Goal: Task Accomplishment & Management: Manage account settings

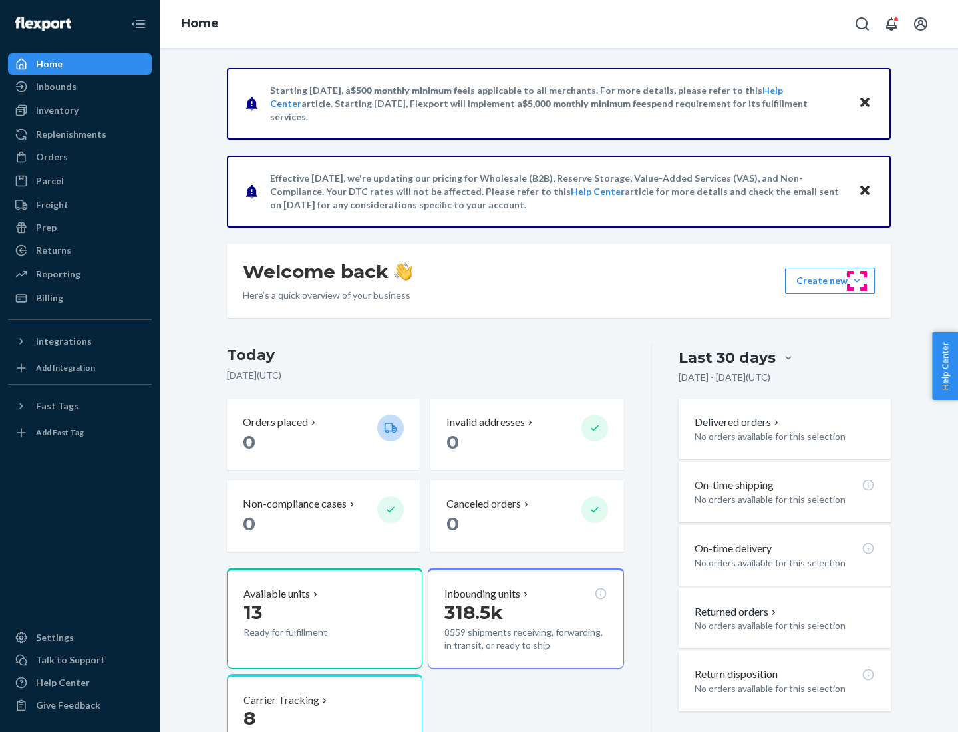
click at [857, 281] on button "Create new Create new inbound Create new order Create new product" at bounding box center [830, 280] width 90 height 27
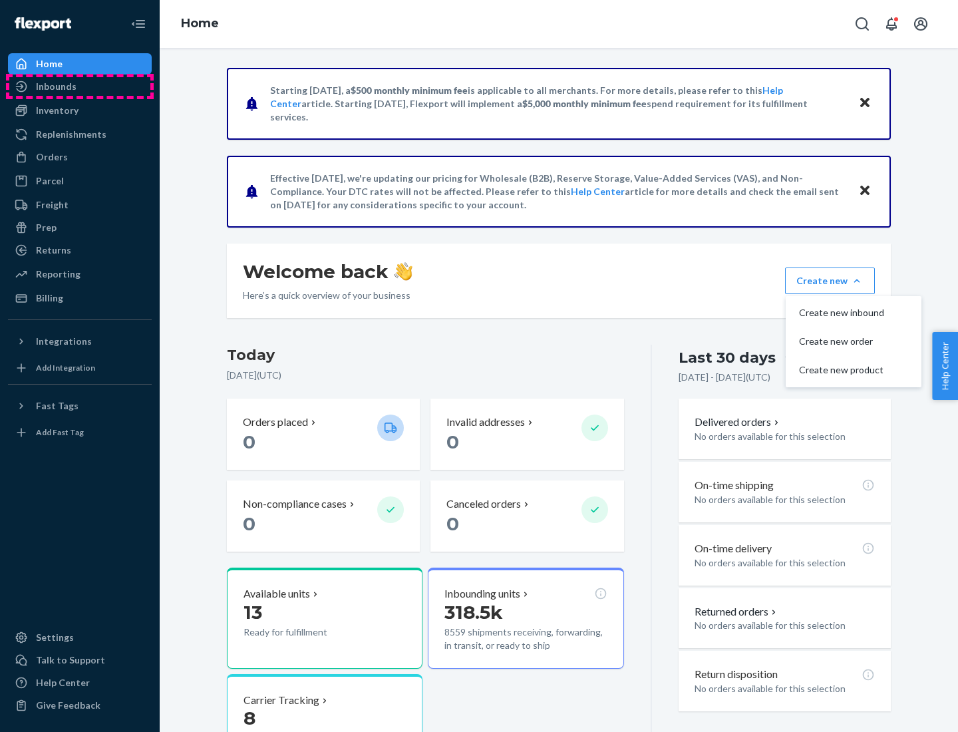
click at [80, 86] on div "Inbounds" at bounding box center [79, 86] width 141 height 19
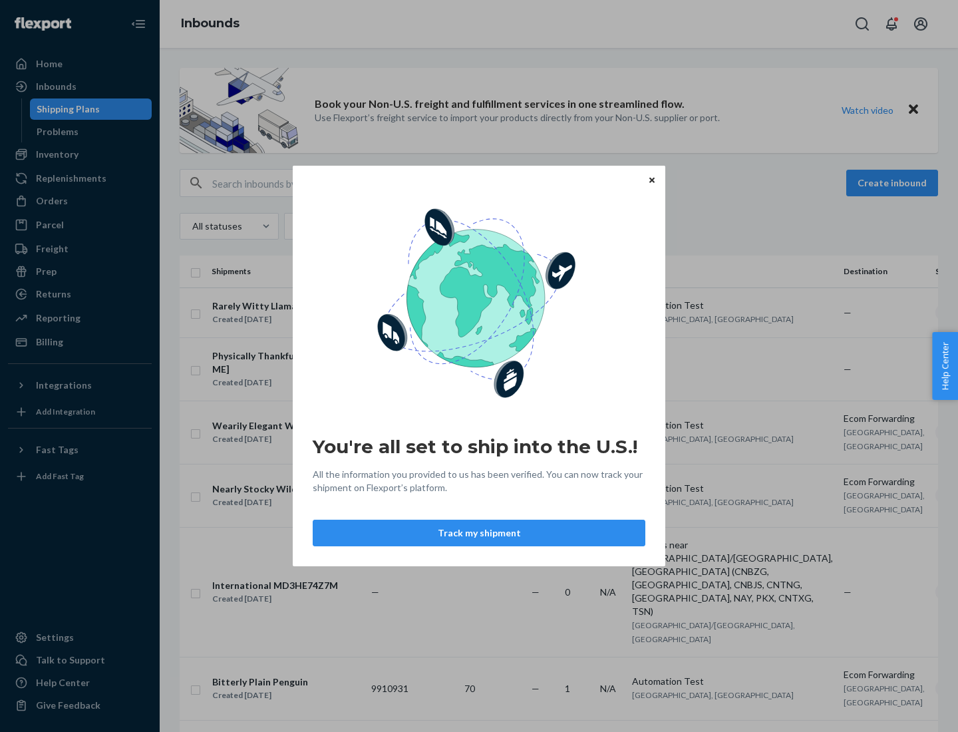
click at [479, 533] on button "Track my shipment" at bounding box center [479, 533] width 333 height 27
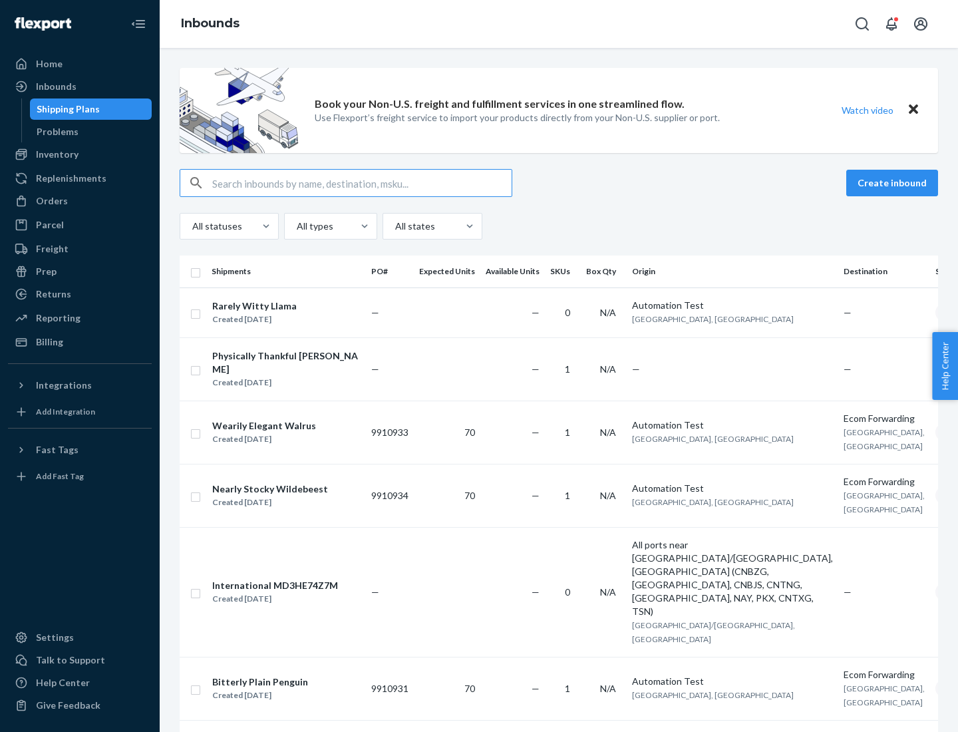
click at [894, 183] on button "Create inbound" at bounding box center [892, 183] width 92 height 27
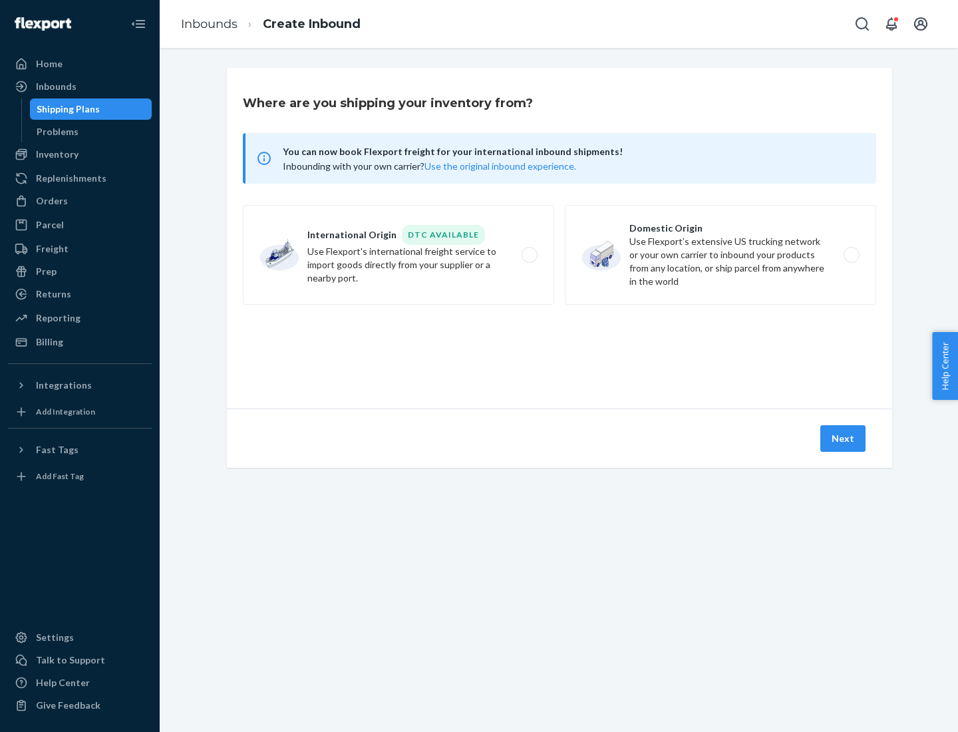
click at [399, 255] on label "International Origin DTC Available Use Flexport's international freight service…" at bounding box center [398, 255] width 311 height 100
click at [529, 255] on input "International Origin DTC Available Use Flexport's international freight service…" at bounding box center [533, 255] width 9 height 9
radio input "true"
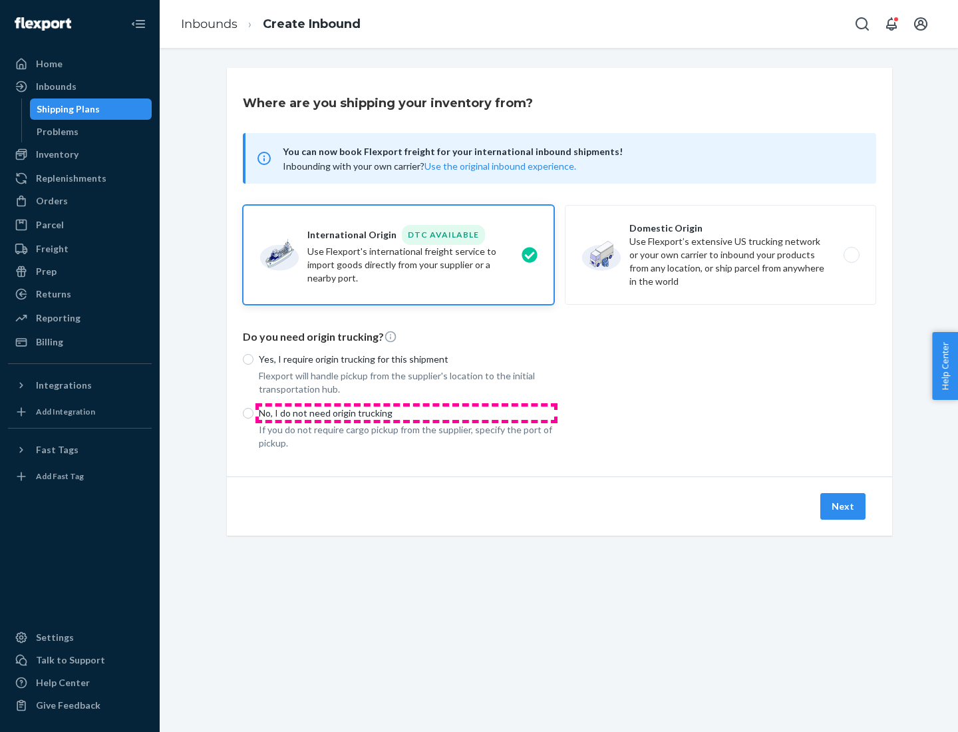
click at [407, 412] on p "No, I do not need origin trucking" at bounding box center [406, 413] width 295 height 13
click at [253, 412] on input "No, I do not need origin trucking" at bounding box center [248, 413] width 11 height 11
radio input "true"
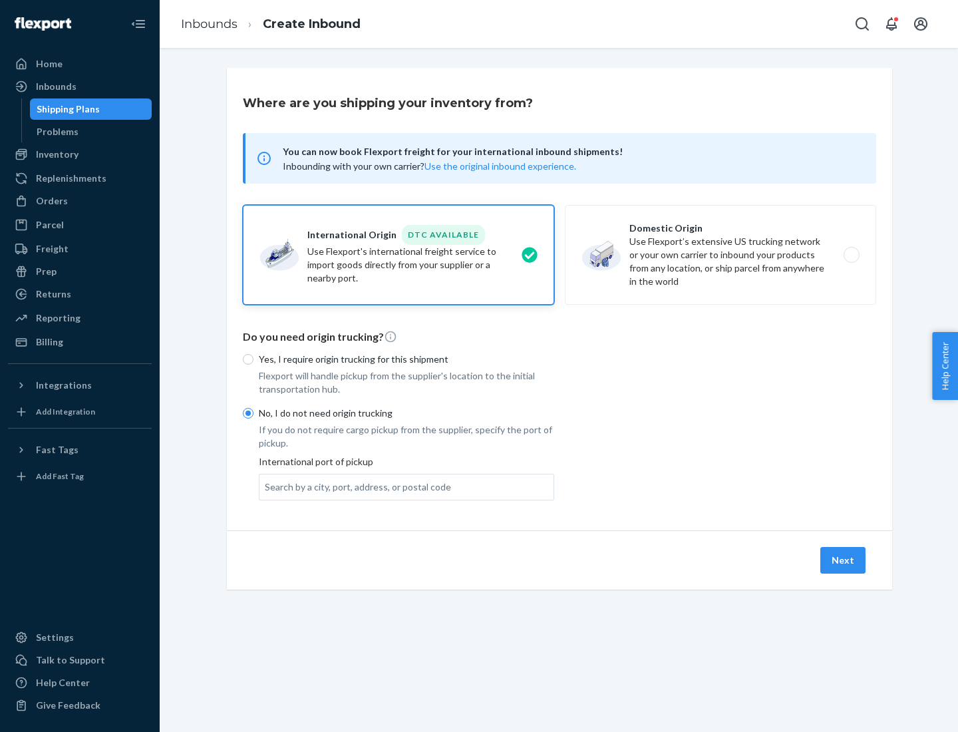
click at [355, 486] on div "Search by a city, port, address, or postal code" at bounding box center [358, 486] width 186 height 13
click at [266, 486] on input "Search by a city, port, address, or postal code" at bounding box center [265, 486] width 1 height 13
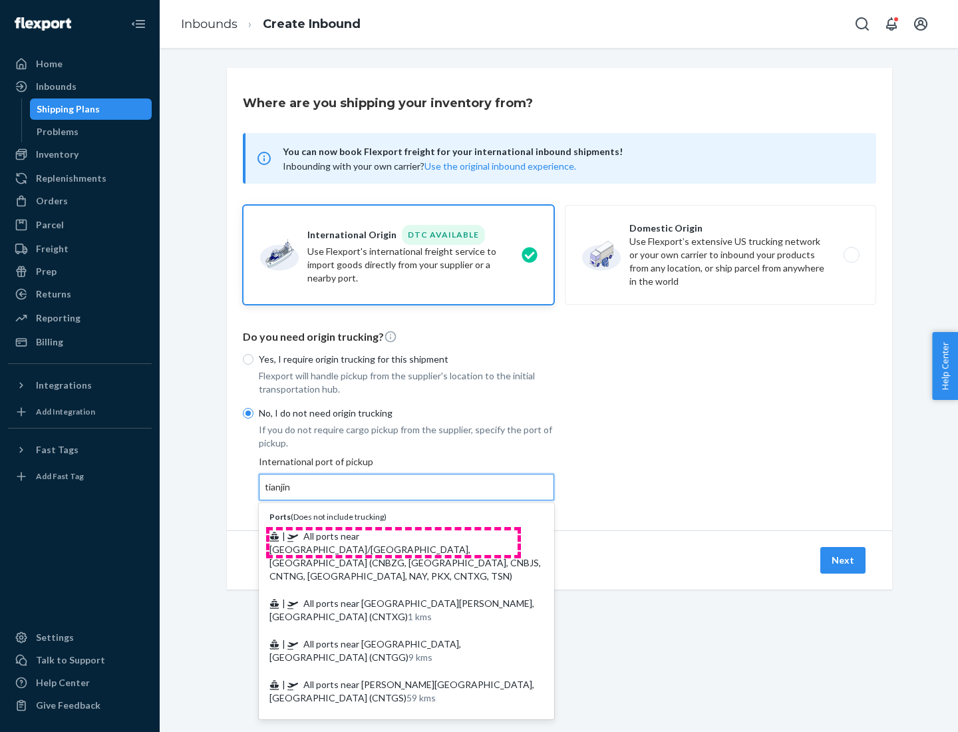
click at [393, 536] on span "| All ports near [GEOGRAPHIC_DATA]/[GEOGRAPHIC_DATA], [GEOGRAPHIC_DATA] (CNBZG,…" at bounding box center [404, 555] width 271 height 51
click at [292, 494] on input "tianjin" at bounding box center [278, 486] width 27 height 13
type input "All ports near [GEOGRAPHIC_DATA]/[GEOGRAPHIC_DATA], [GEOGRAPHIC_DATA] (CNBZG, […"
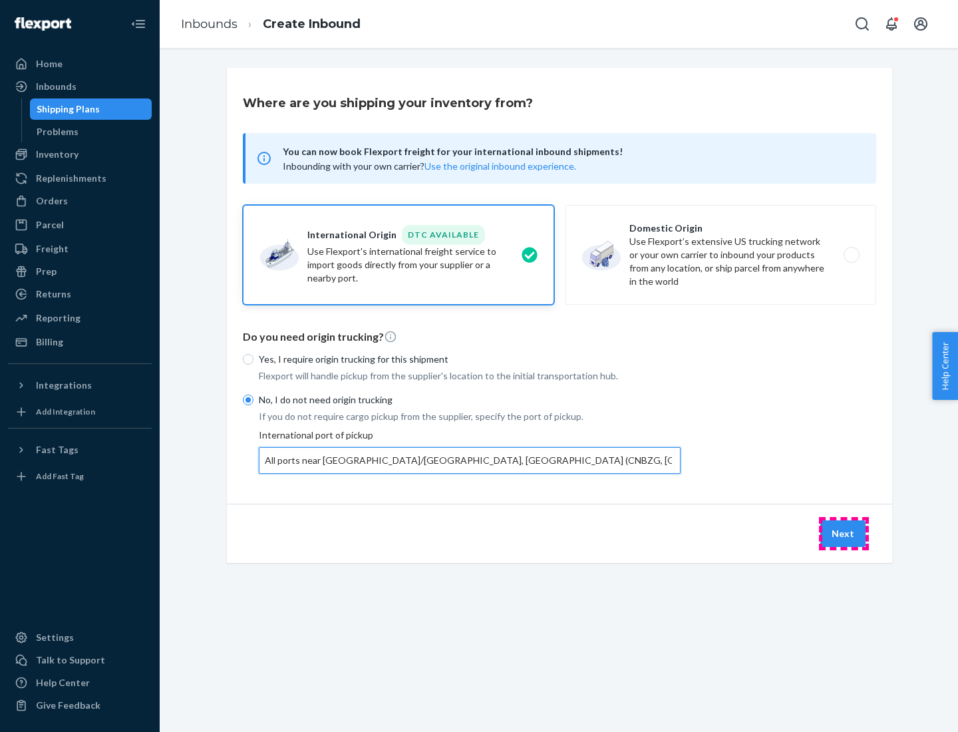
click at [844, 533] on button "Next" at bounding box center [842, 533] width 45 height 27
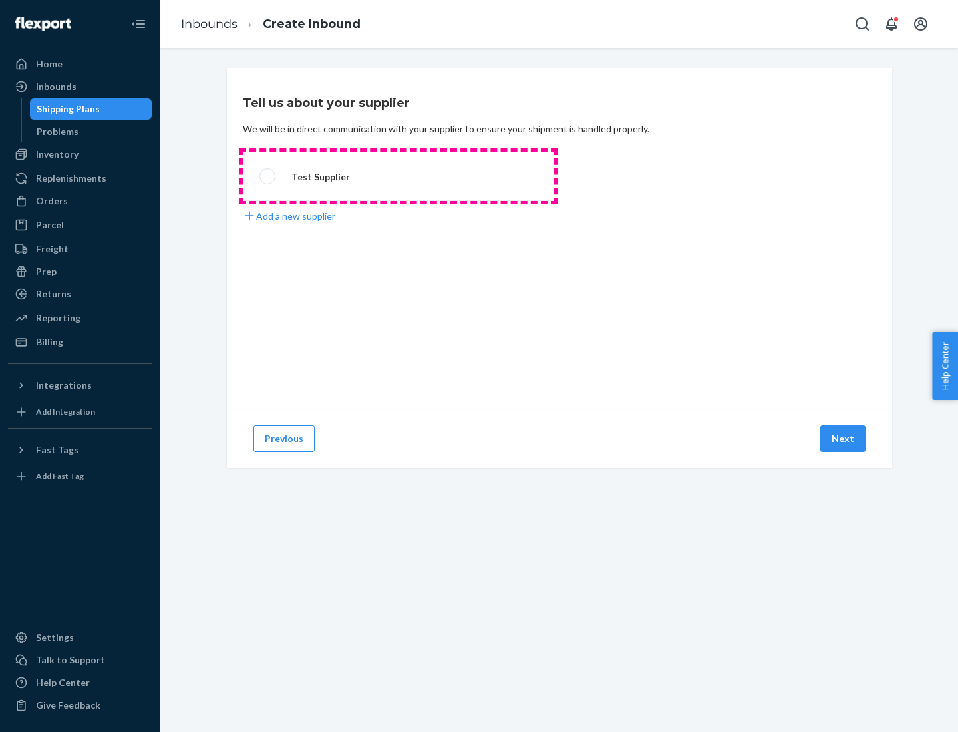
click at [399, 176] on label "Test Supplier" at bounding box center [398, 176] width 311 height 49
click at [268, 176] on input "Test Supplier" at bounding box center [263, 176] width 9 height 9
radio input "true"
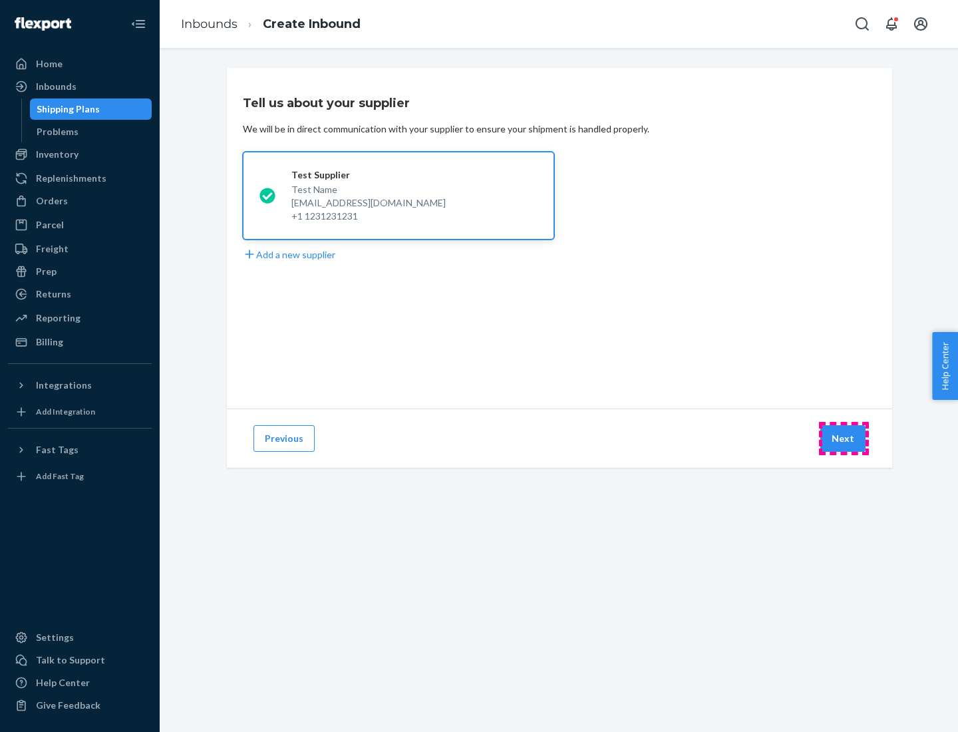
click at [844, 438] on button "Next" at bounding box center [842, 438] width 45 height 27
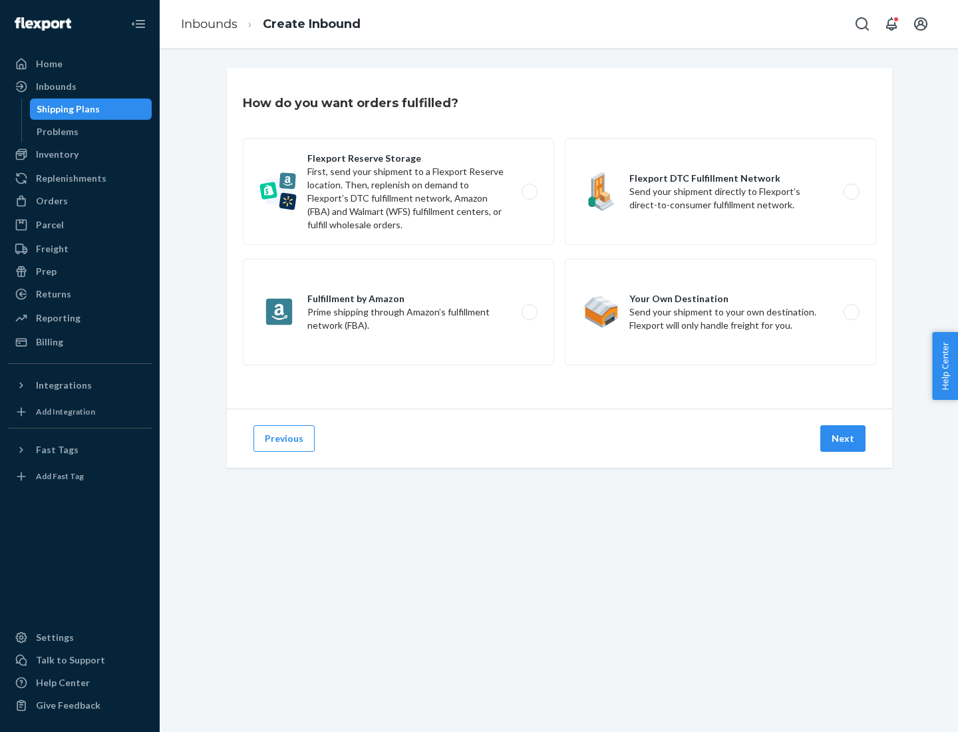
click at [399, 192] on label "Flexport Reserve Storage First, send your shipment to a Flexport Reserve locati…" at bounding box center [398, 191] width 311 height 106
click at [529, 192] on input "Flexport Reserve Storage First, send your shipment to a Flexport Reserve locati…" at bounding box center [533, 192] width 9 height 9
radio input "true"
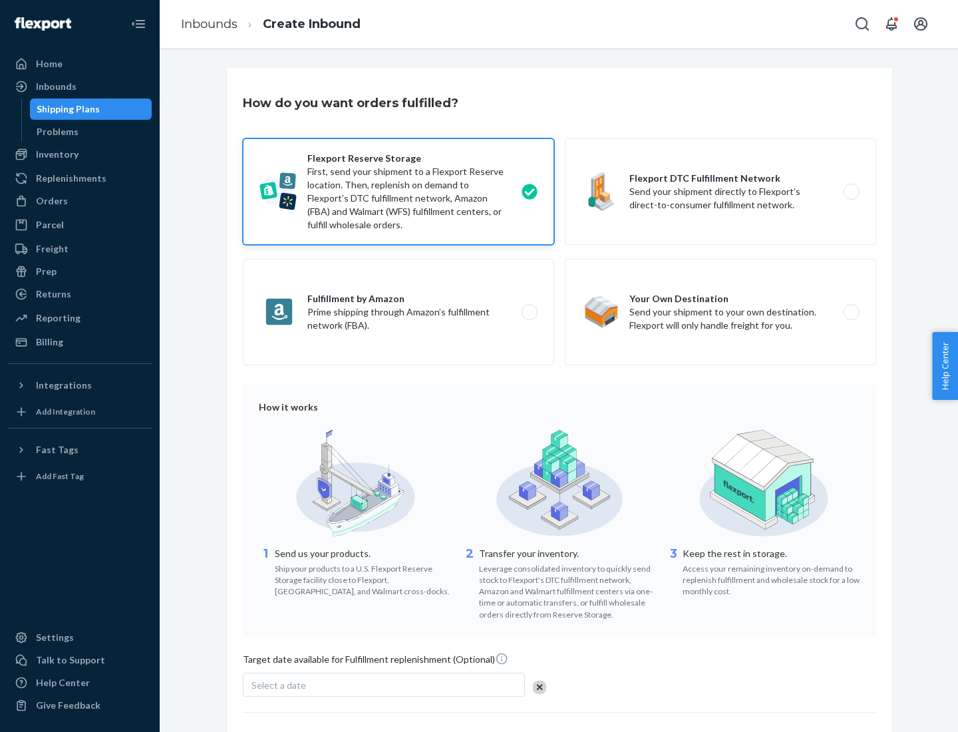
scroll to position [109, 0]
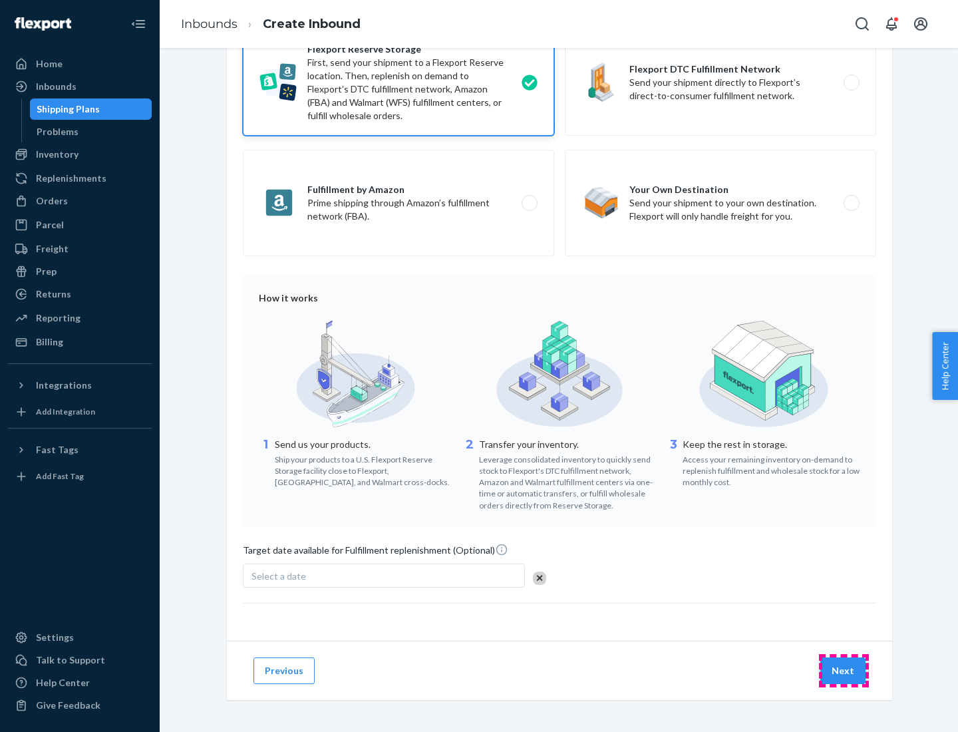
click at [844, 670] on button "Next" at bounding box center [842, 670] width 45 height 27
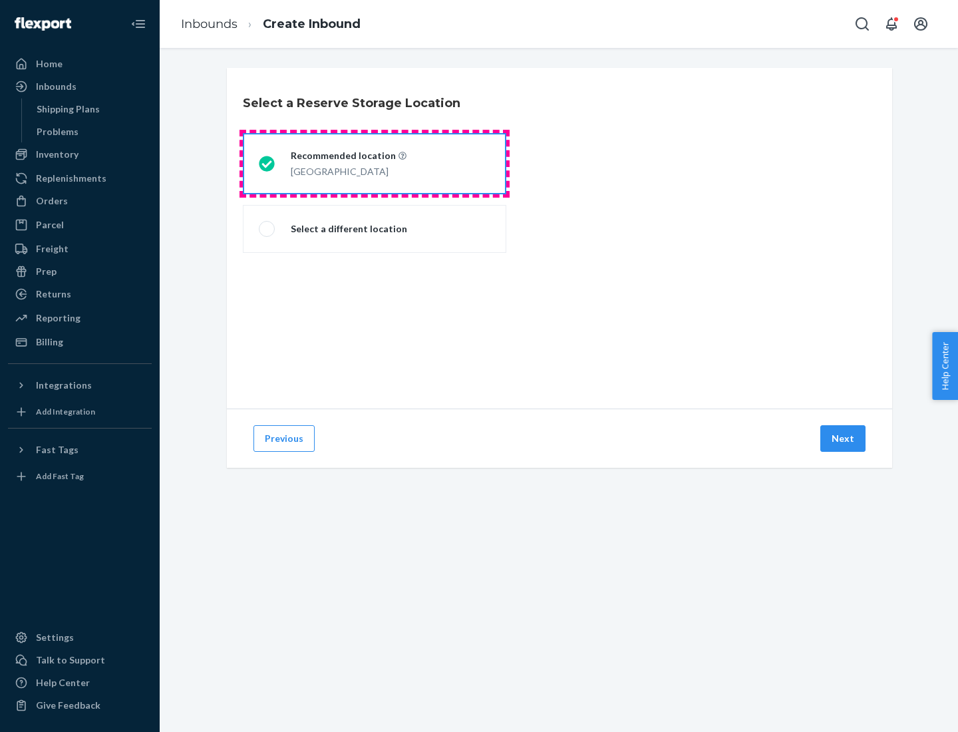
click at [375, 164] on div "[GEOGRAPHIC_DATA]" at bounding box center [349, 170] width 116 height 16
click at [267, 164] on input "Recommended location [GEOGRAPHIC_DATA]" at bounding box center [263, 164] width 9 height 9
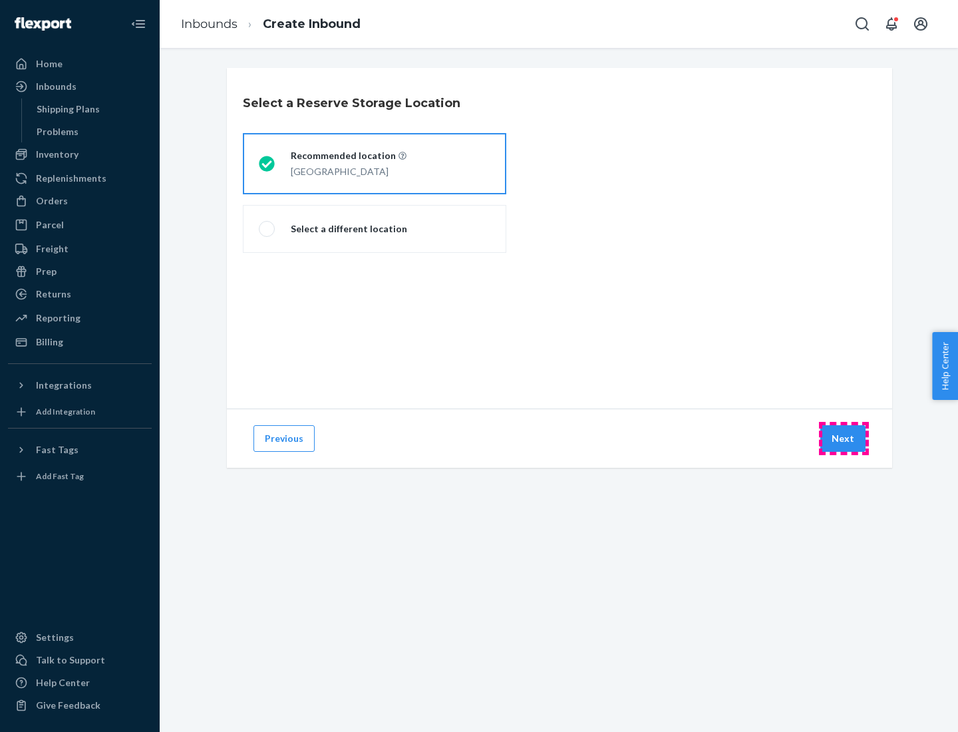
click at [844, 438] on button "Next" at bounding box center [842, 438] width 45 height 27
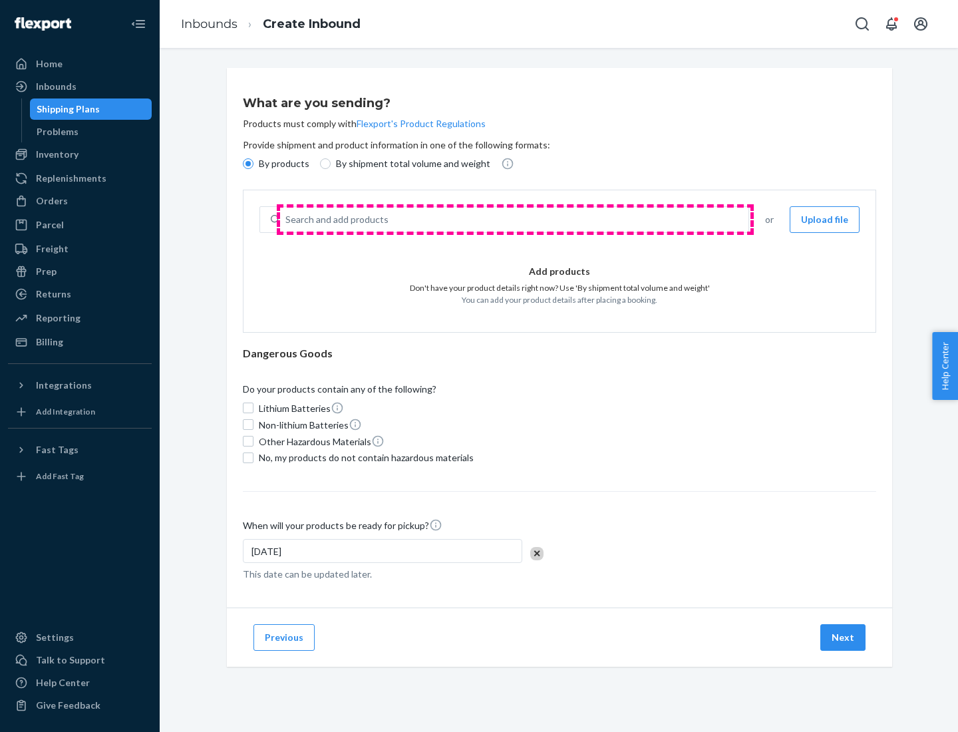
click at [515, 220] on div "Search and add products" at bounding box center [514, 220] width 468 height 24
click at [287, 220] on input "Search and add products" at bounding box center [285, 219] width 1 height 13
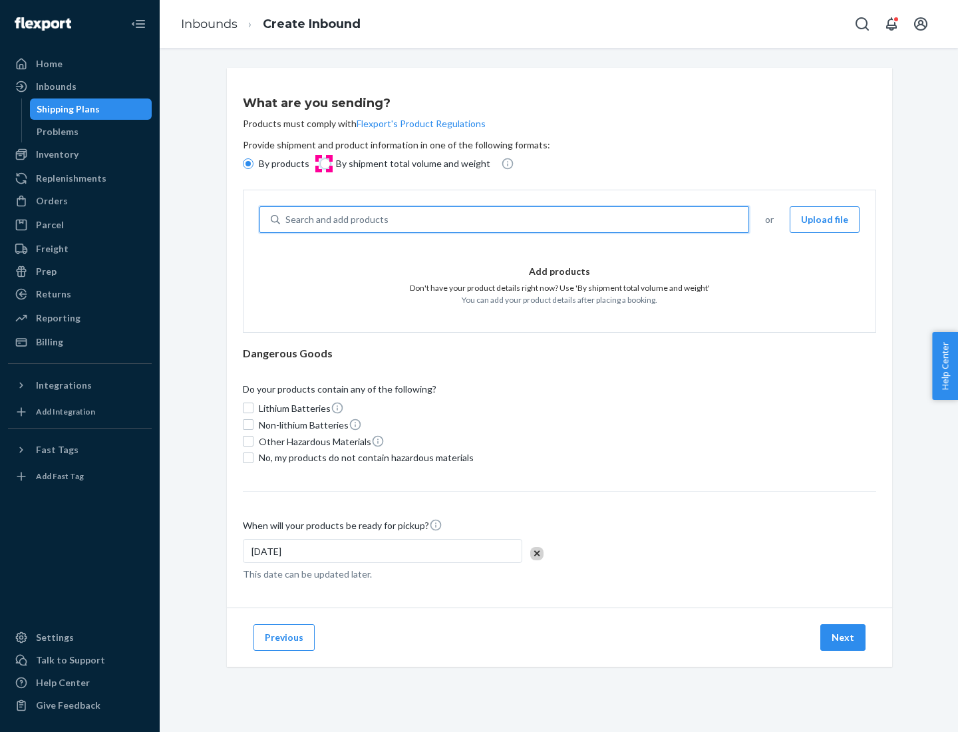
click at [323, 164] on input "By shipment total volume and weight" at bounding box center [325, 163] width 11 height 11
radio input "true"
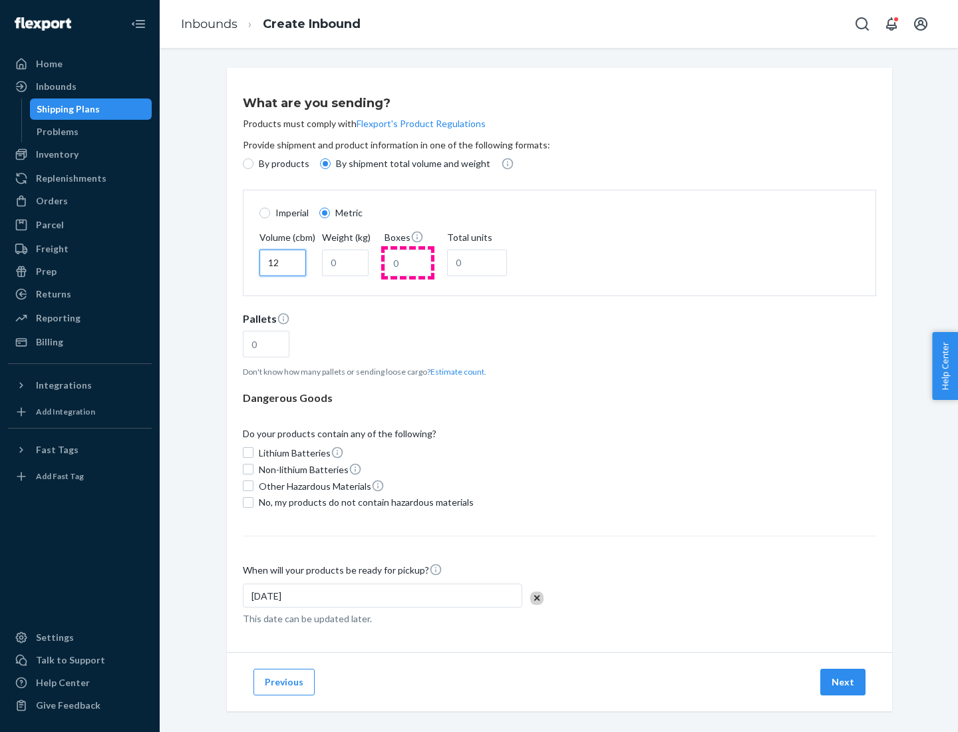
type input "12"
type input "22"
type input "222"
type input "121"
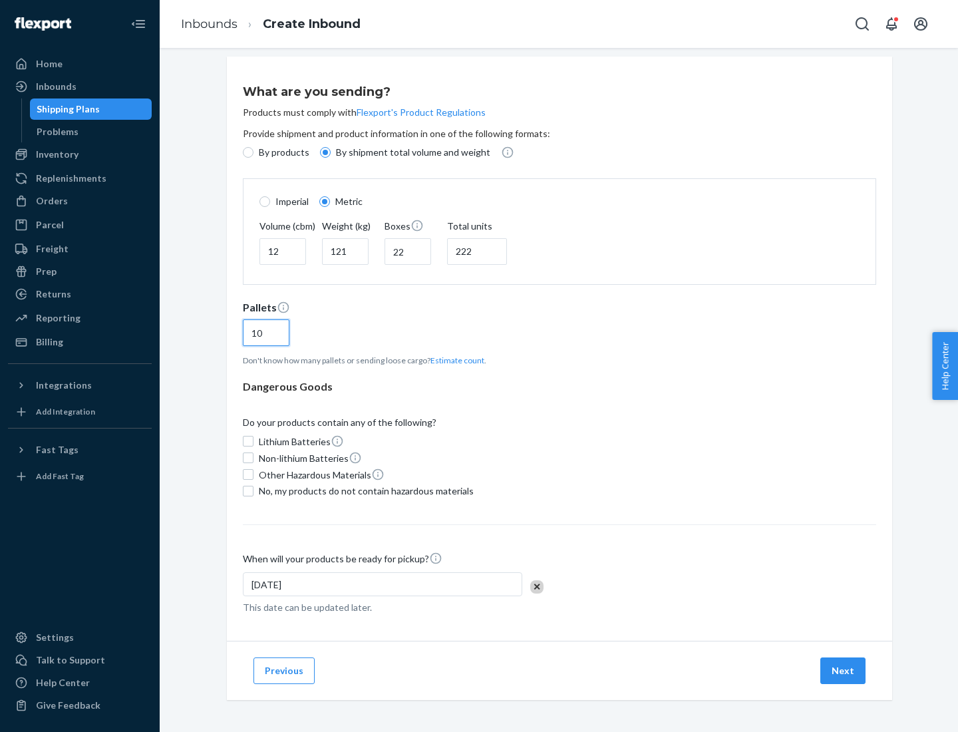
type input "10"
click at [364, 490] on span "No, my products do not contain hazardous materials" at bounding box center [366, 490] width 215 height 13
click at [253, 490] on input "No, my products do not contain hazardous materials" at bounding box center [248, 491] width 11 height 11
checkbox input "true"
click at [844, 670] on button "Next" at bounding box center [842, 670] width 45 height 27
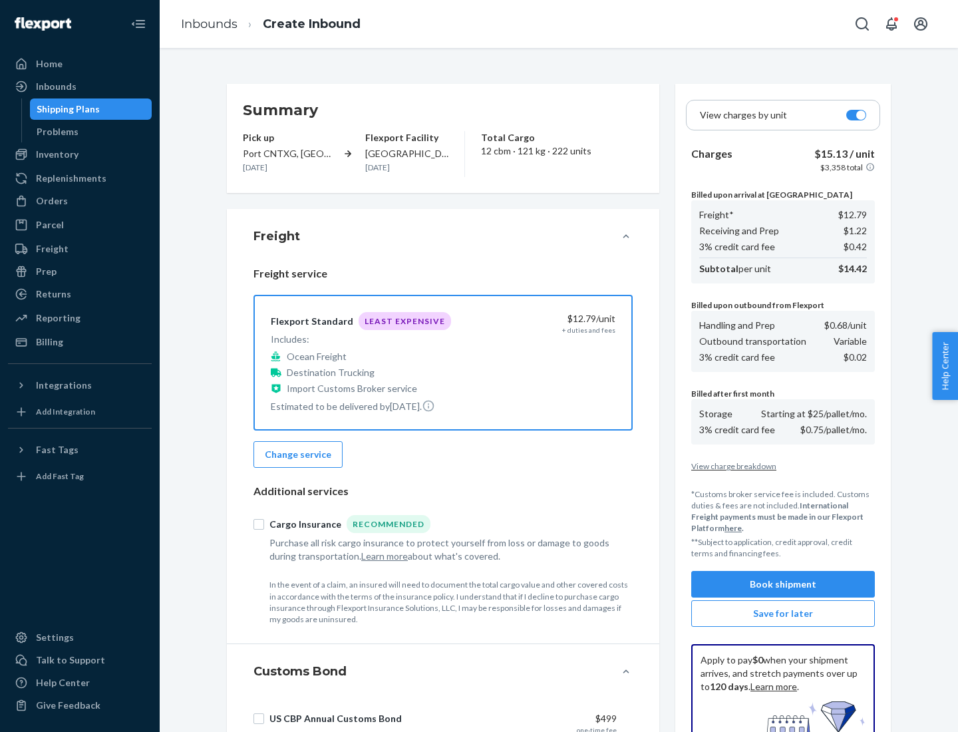
scroll to position [194, 0]
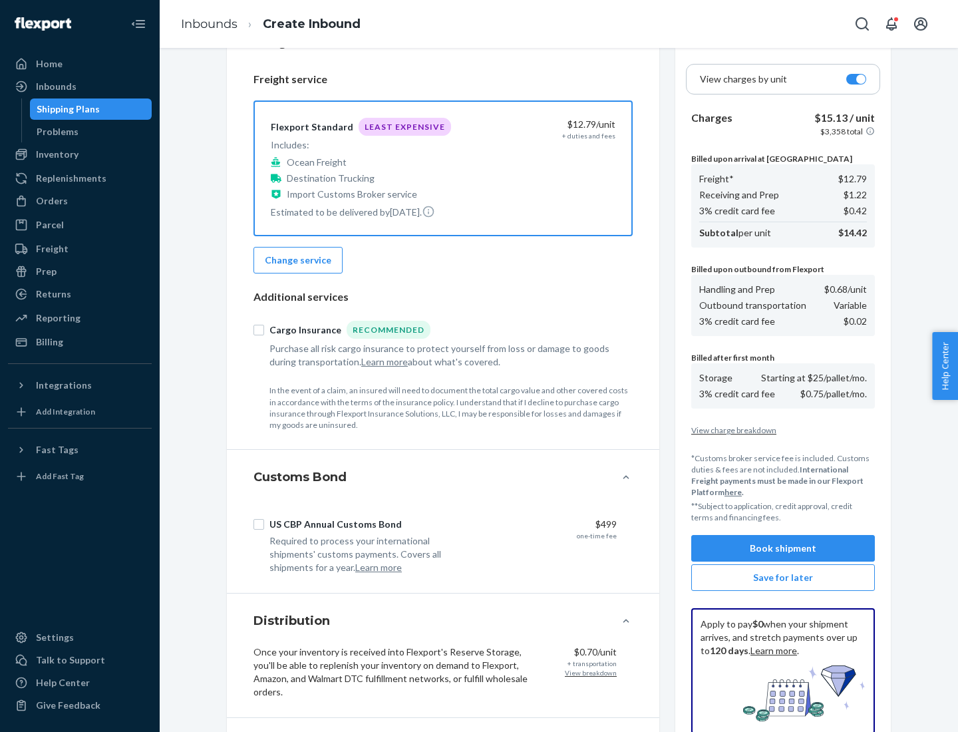
click at [783, 548] on button "Book shipment" at bounding box center [783, 548] width 184 height 27
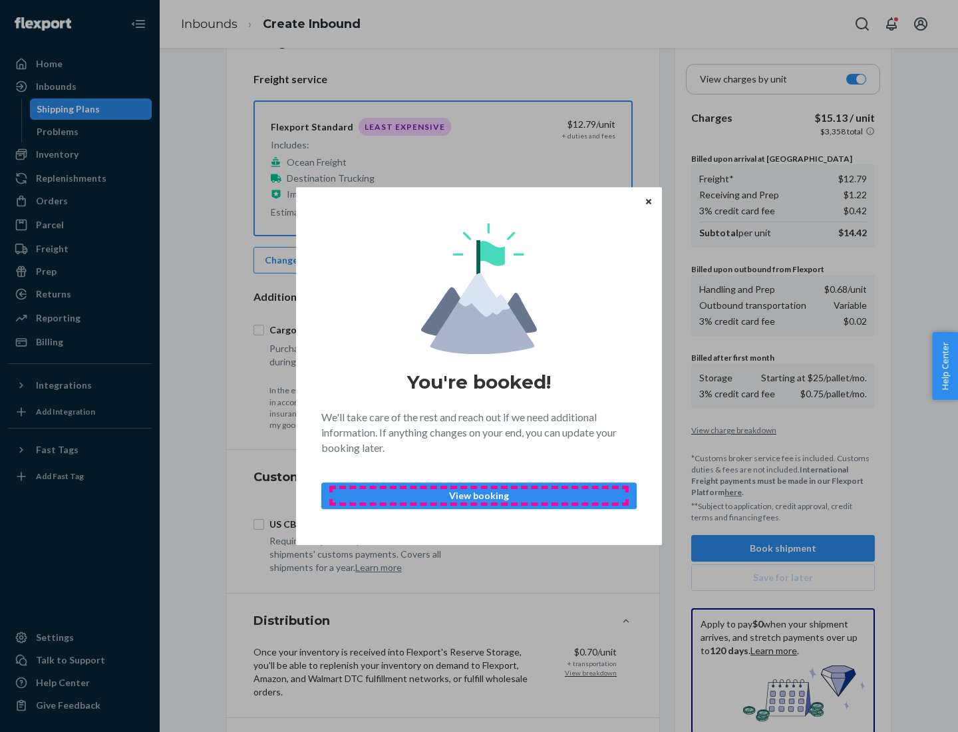
click at [479, 495] on p "View booking" at bounding box center [479, 495] width 293 height 13
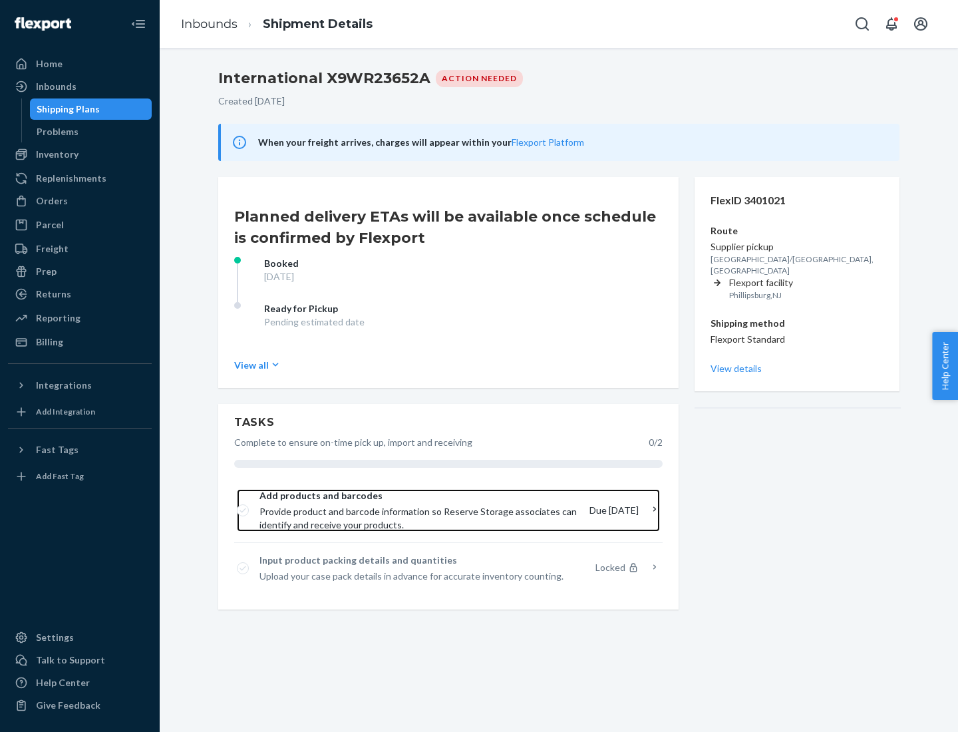
click at [420, 510] on span "Provide product and barcode information so Reserve Storage associates can ident…" at bounding box center [418, 518] width 319 height 27
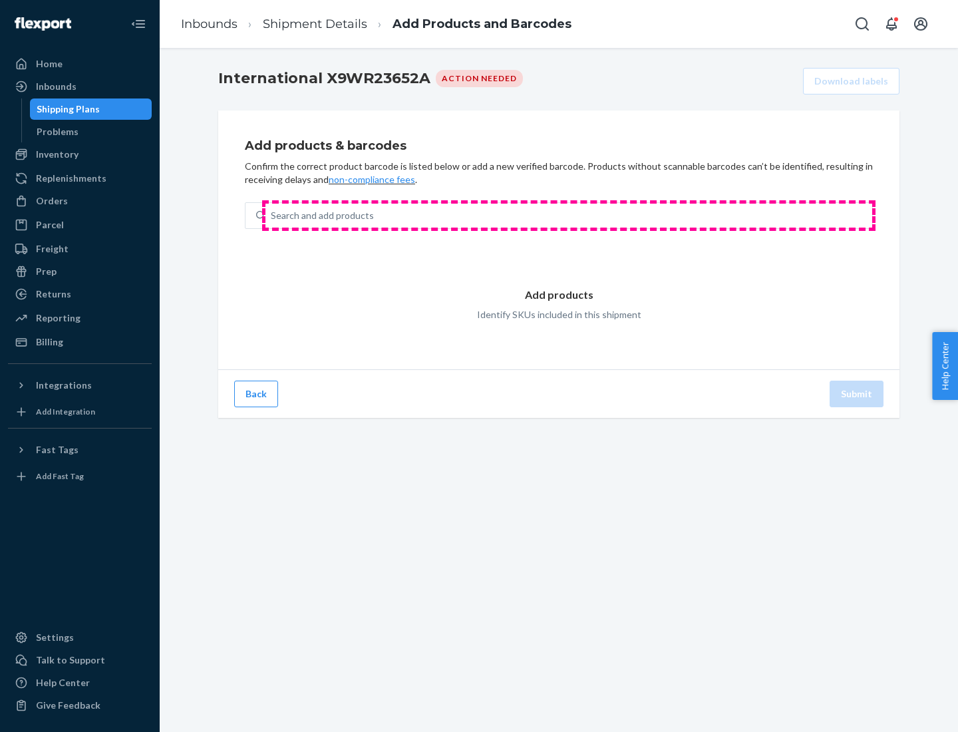
click at [569, 216] on div "Search and add products" at bounding box center [568, 216] width 607 height 24
click at [272, 216] on input "Search and add products" at bounding box center [271, 215] width 1 height 13
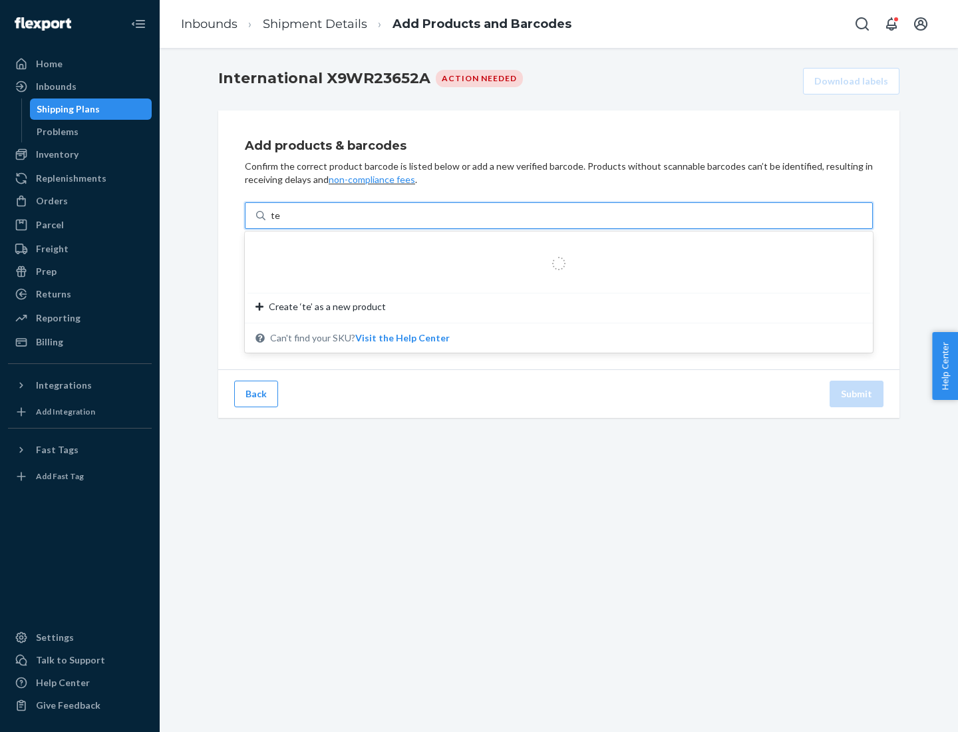
type input "test"
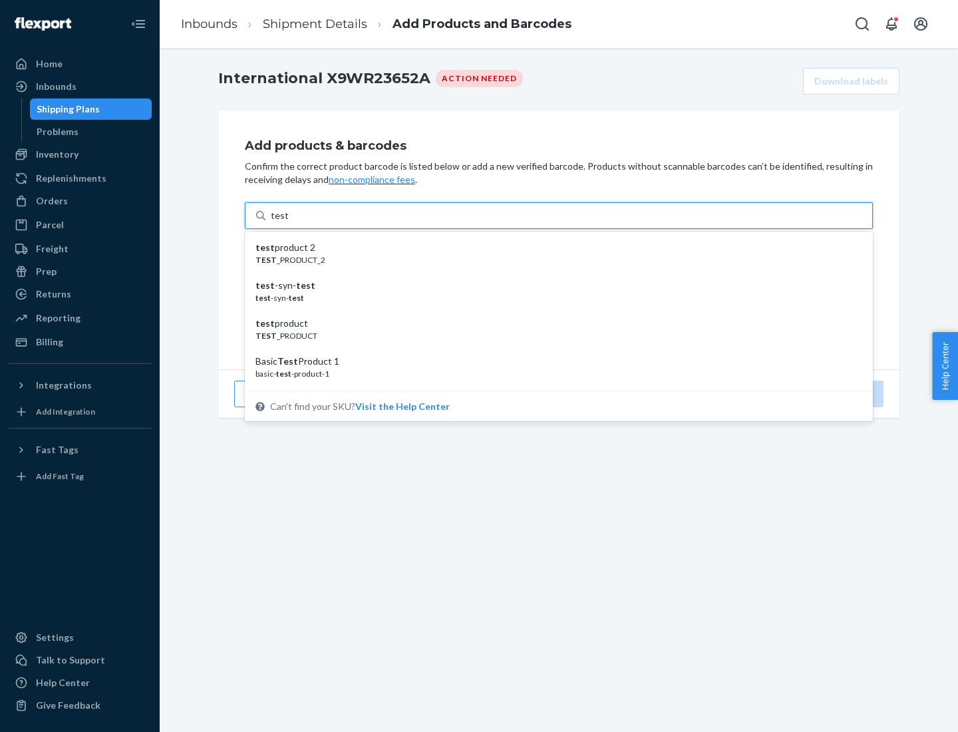
scroll to position [50, 0]
click at [554, 311] on div "Basic Test Product 1" at bounding box center [553, 311] width 596 height 13
click at [288, 222] on input "test" at bounding box center [279, 215] width 17 height 13
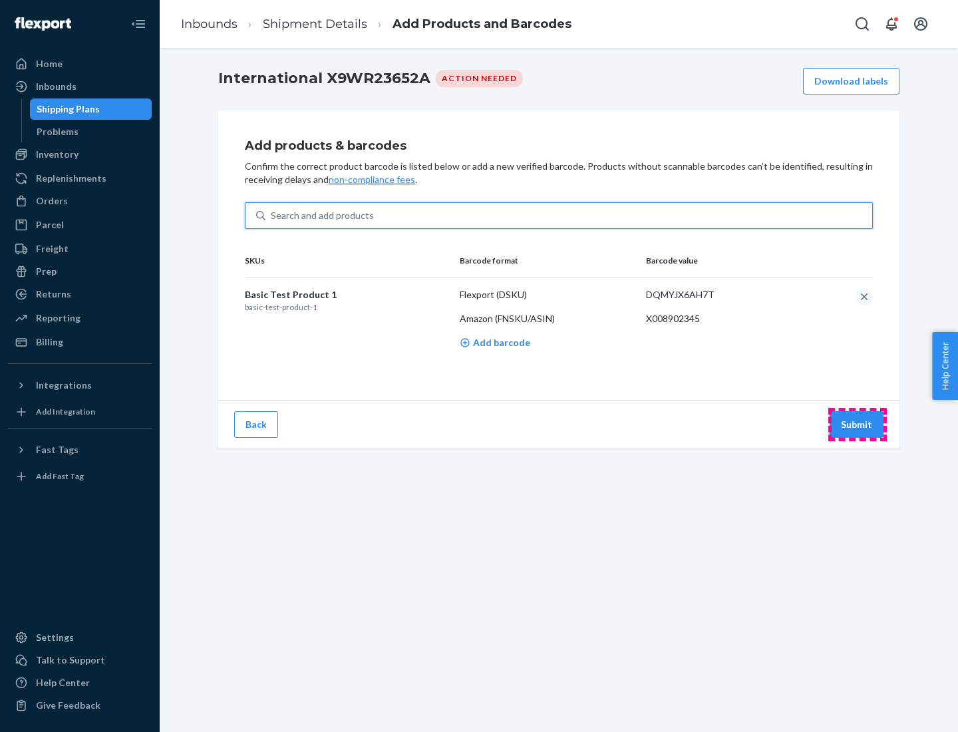
click at [857, 424] on button "Submit" at bounding box center [857, 424] width 54 height 27
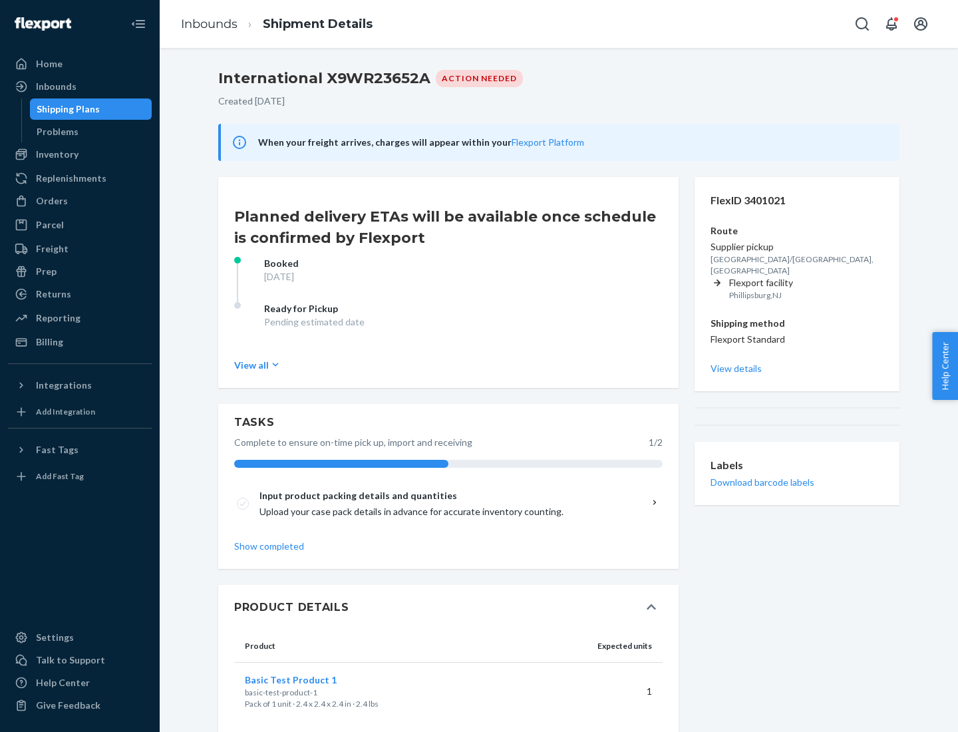
scroll to position [23, 0]
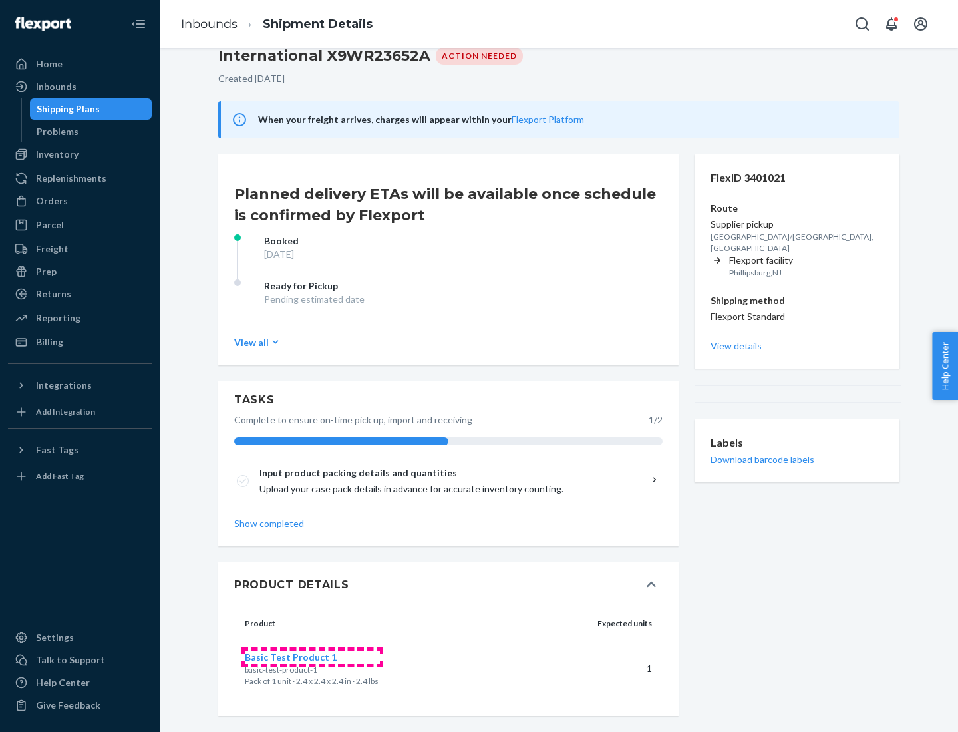
click at [312, 657] on span "Basic Test Product 1" at bounding box center [291, 656] width 92 height 11
